Goal: Task Accomplishment & Management: Manage account settings

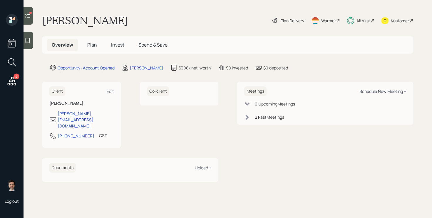
click at [370, 89] on div "Schedule New Meeting +" at bounding box center [382, 92] width 47 height 6
select select "ef6b64e1-8f62-4a74-b865-a7df4b35b836"
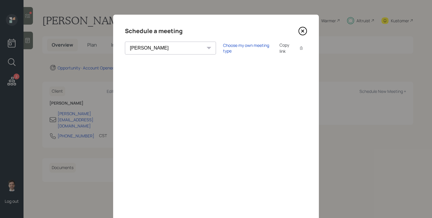
click at [303, 31] on icon at bounding box center [302, 31] width 9 height 9
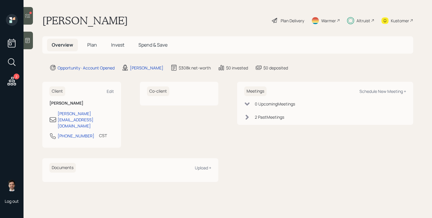
click at [12, 80] on icon at bounding box center [11, 81] width 11 height 11
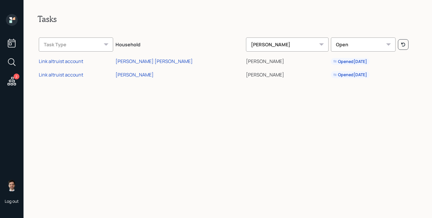
click at [13, 20] on icon at bounding box center [12, 20] width 12 height 12
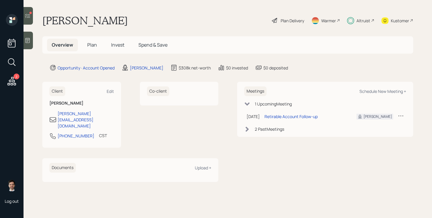
click at [94, 46] on span "Plan" at bounding box center [92, 45] width 10 height 6
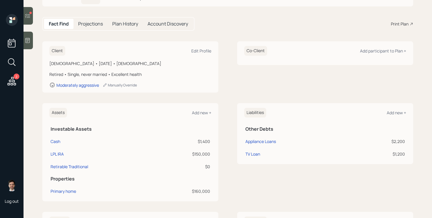
scroll to position [48, 0]
click at [60, 151] on div "LPL IRA" at bounding box center [56, 154] width 13 height 6
select select "ira"
select select "balanced"
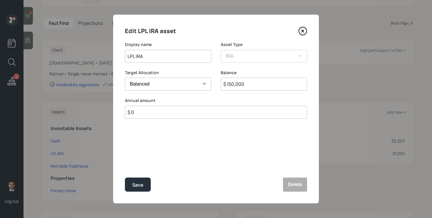
click at [250, 86] on input "$ 150,000" at bounding box center [263, 84] width 86 height 13
type input "$ 170,000"
click at [125, 178] on button "Save" at bounding box center [138, 185] width 26 height 14
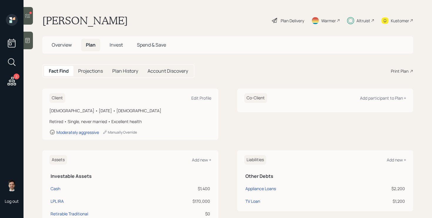
click at [28, 13] on icon at bounding box center [28, 16] width 6 height 6
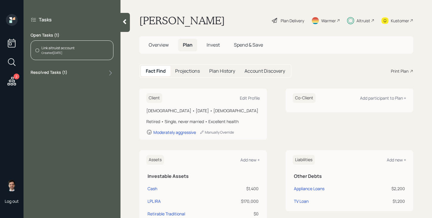
click at [80, 49] on div "Link altruist account Created Today" at bounding box center [72, 51] width 83 height 20
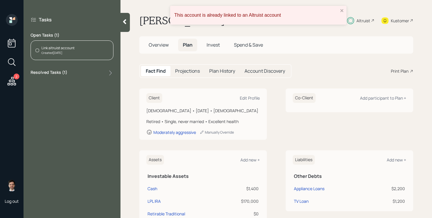
click at [342, 8] on div "This account is already linked to an Altruist account" at bounding box center [258, 15] width 176 height 19
